Goal: Task Accomplishment & Management: Manage account settings

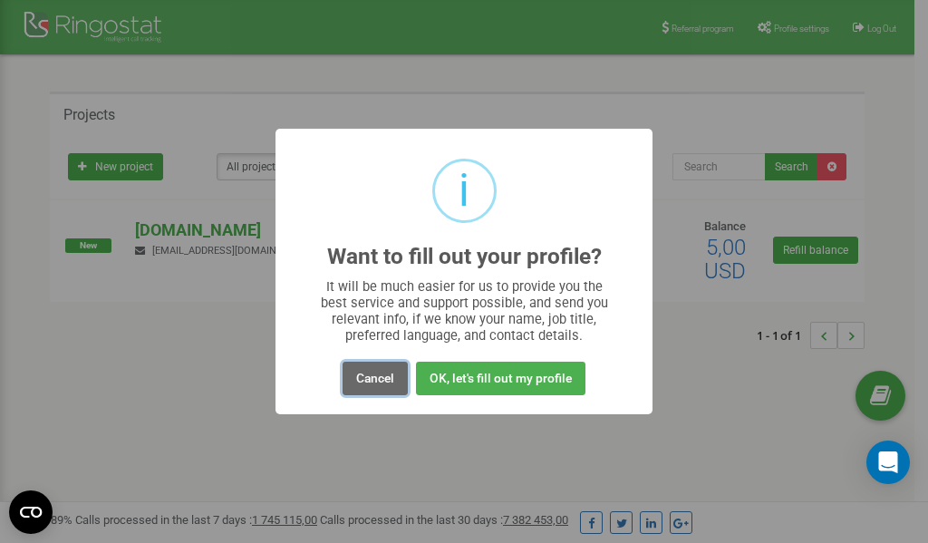
click at [374, 373] on button "Cancel" at bounding box center [375, 379] width 65 height 34
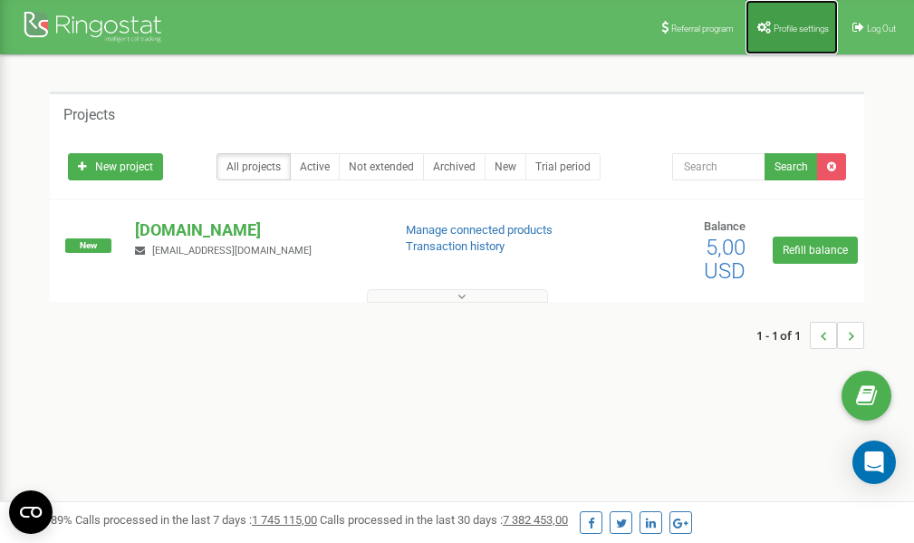
click at [788, 24] on span "Profile settings" at bounding box center [801, 29] width 55 height 10
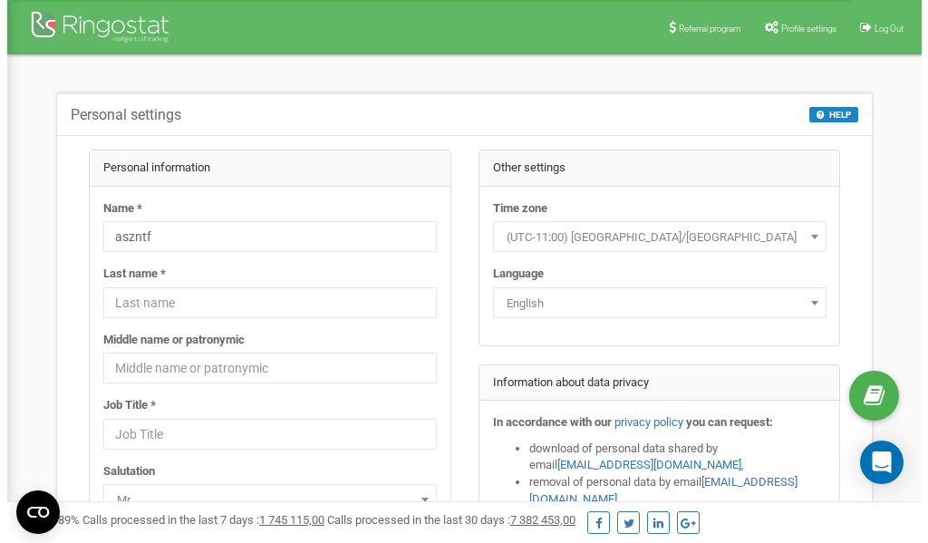
scroll to position [91, 0]
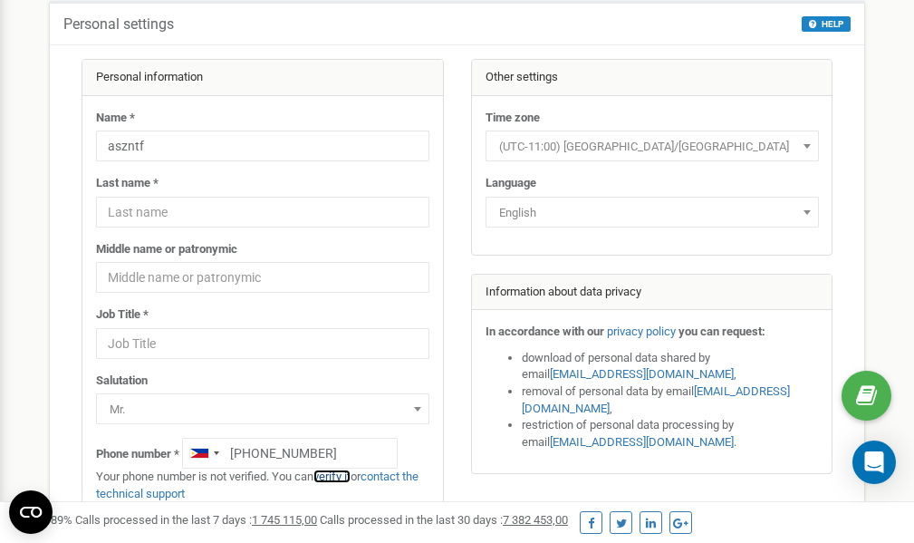
click at [335, 477] on link "verify it" at bounding box center [332, 476] width 37 height 14
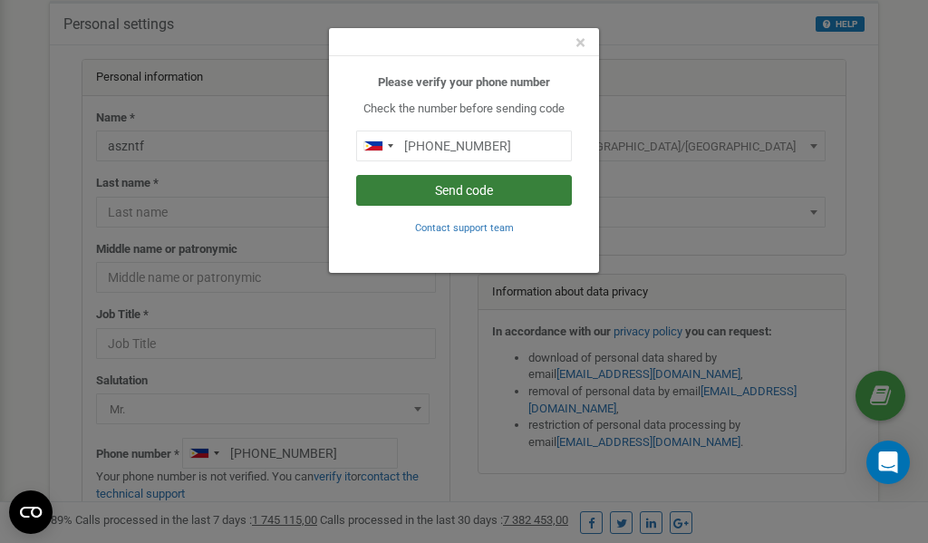
click at [450, 189] on button "Send code" at bounding box center [464, 190] width 216 height 31
